Goal: Navigation & Orientation: Go to known website

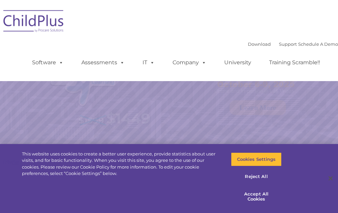
select select "MEDIUM"
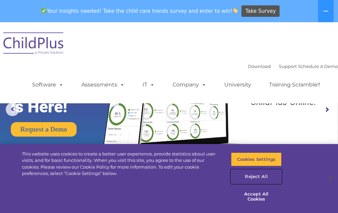
click at [255, 181] on button "Reject All" at bounding box center [256, 177] width 51 height 14
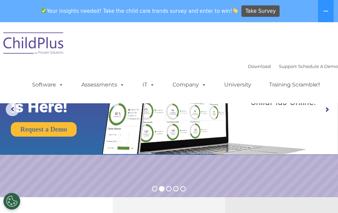
click at [20, 45] on img at bounding box center [33, 45] width 67 height 34
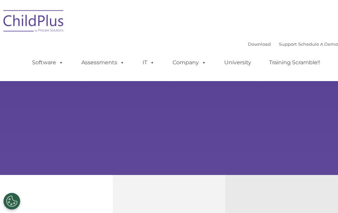
type input ""
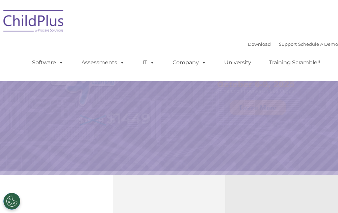
select select "MEDIUM"
